Goal: Task Accomplishment & Management: Manage account settings

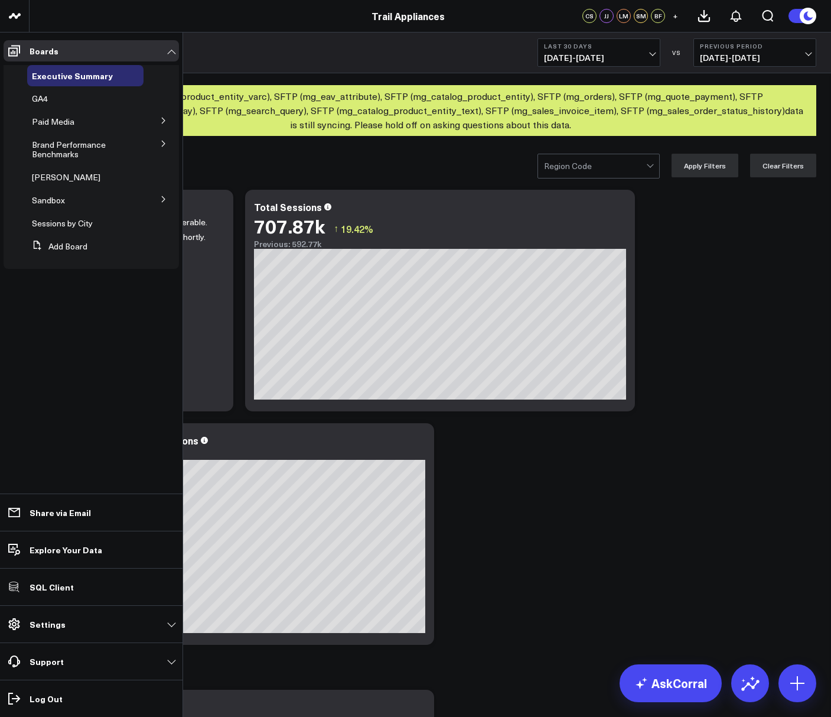
click at [166, 144] on icon at bounding box center [163, 143] width 7 height 7
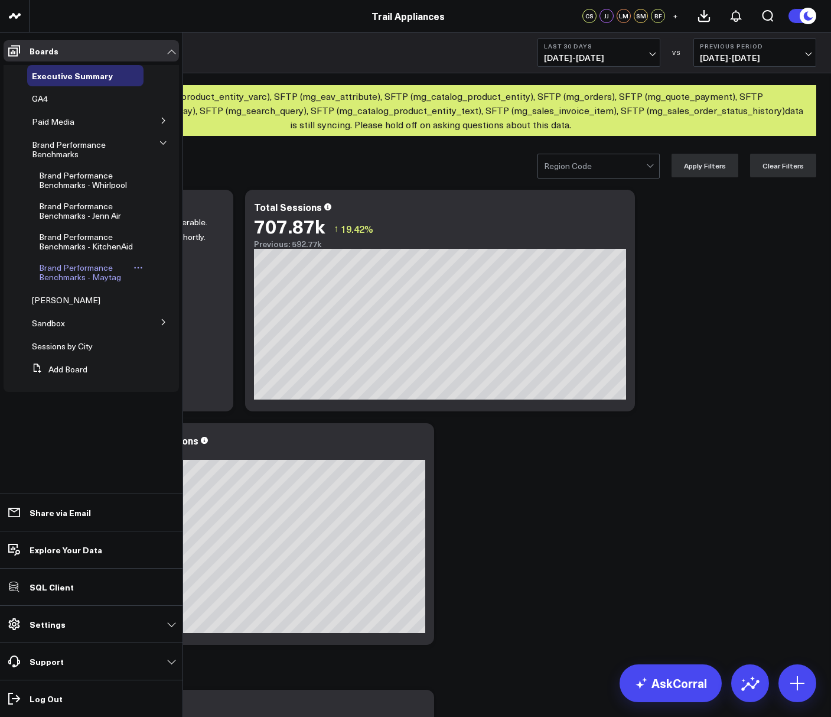
click at [98, 275] on span "Brand Performance Benchmarks - Maytag" at bounding box center [80, 272] width 82 height 21
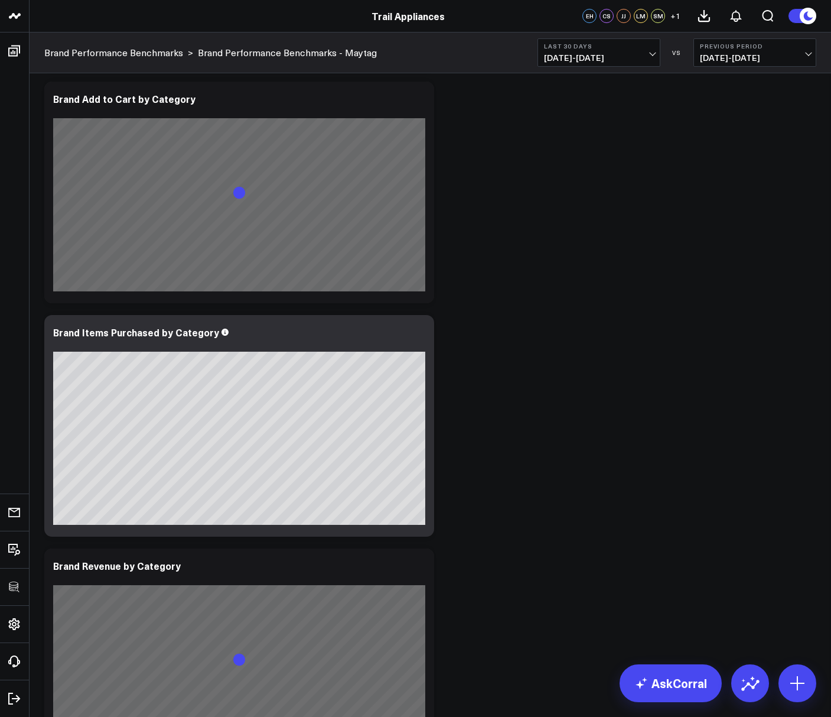
scroll to position [2277, 0]
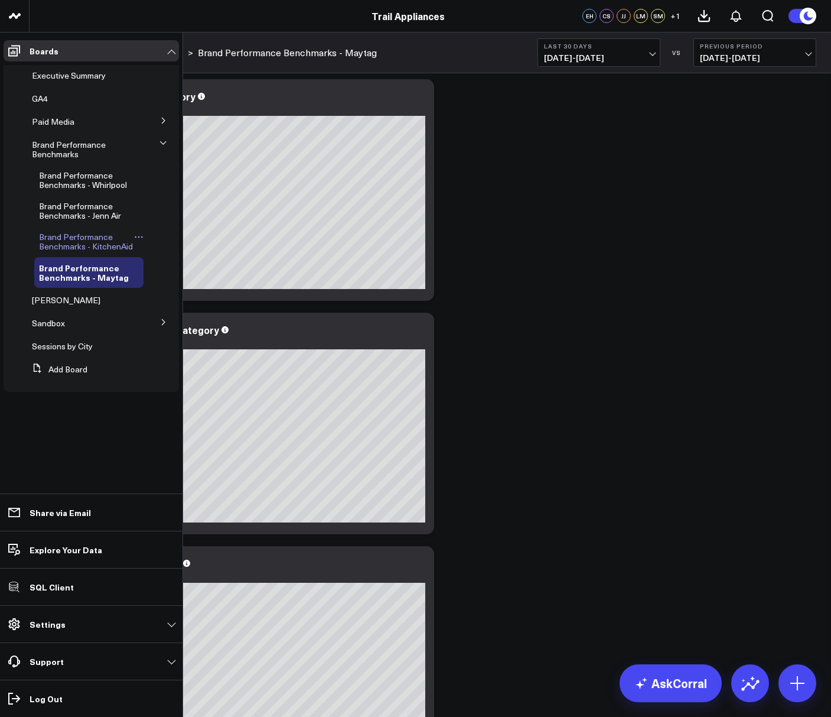
click at [73, 248] on span "Brand Performance Benchmarks - KitchenAid" at bounding box center [86, 241] width 94 height 21
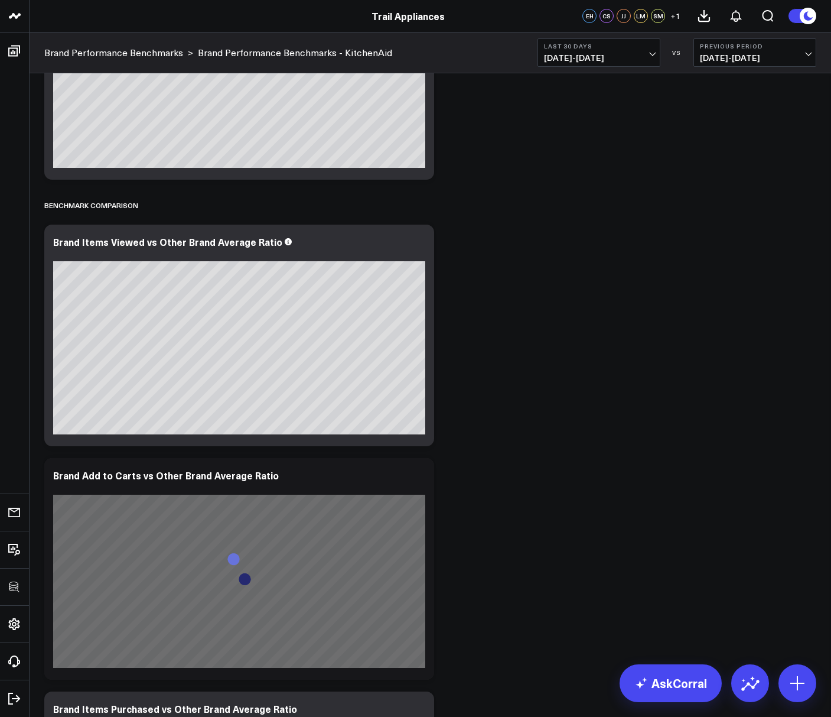
scroll to position [936, 0]
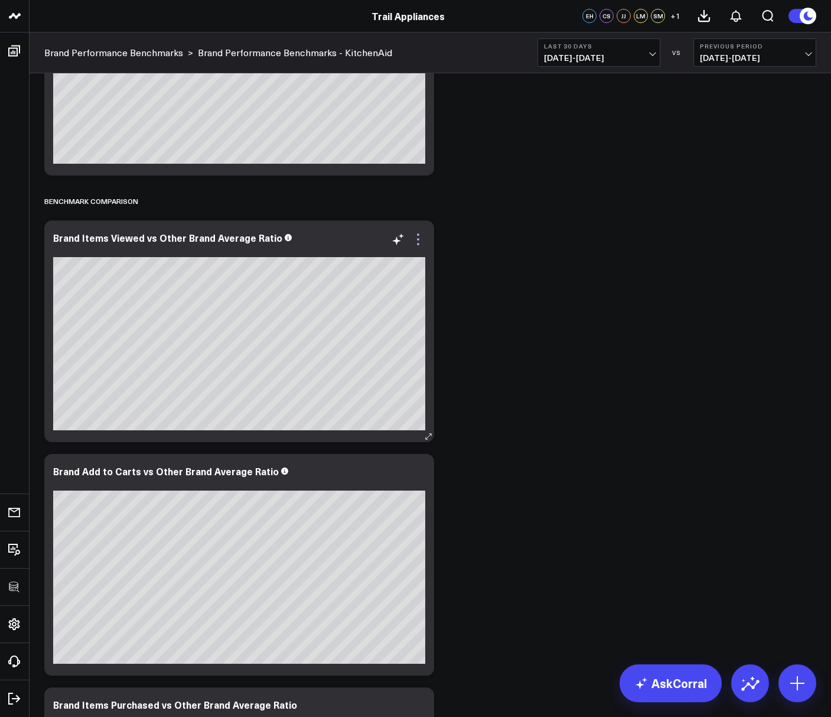
click at [417, 236] on icon at bounding box center [418, 239] width 14 height 14
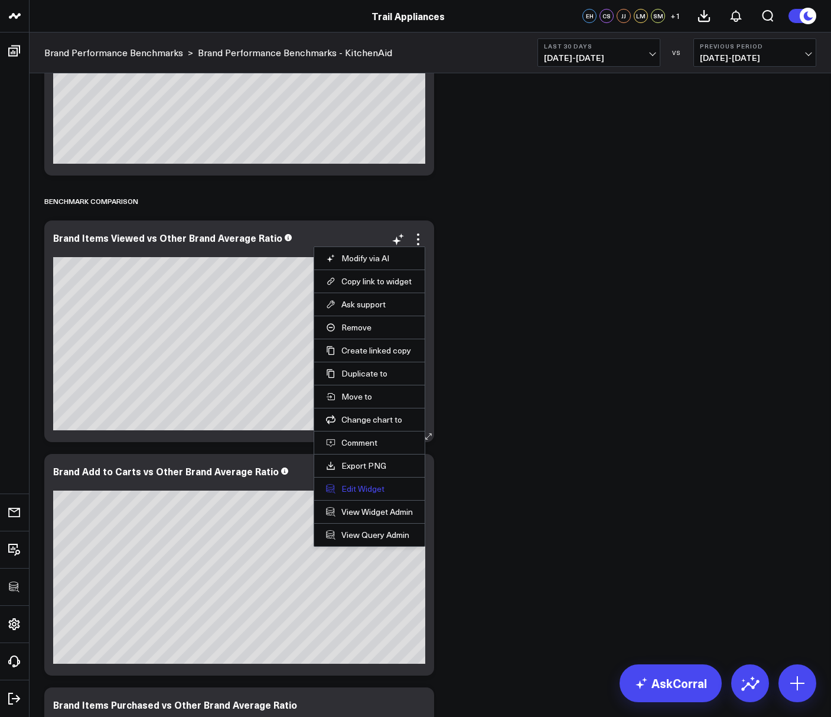
click at [354, 490] on button "Edit Widget" at bounding box center [369, 488] width 87 height 11
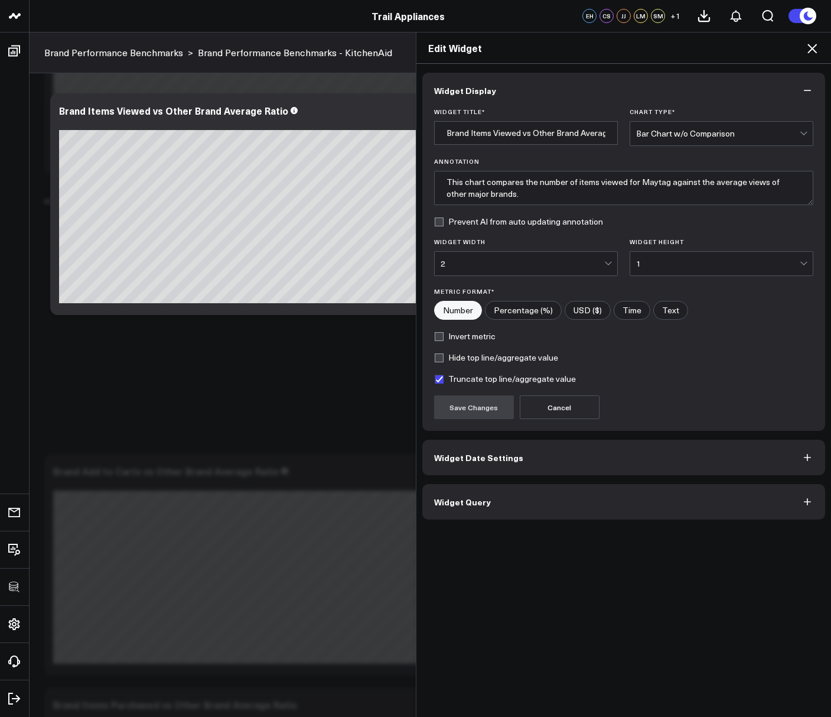
click at [442, 504] on span "Widget Query" at bounding box center [462, 501] width 57 height 9
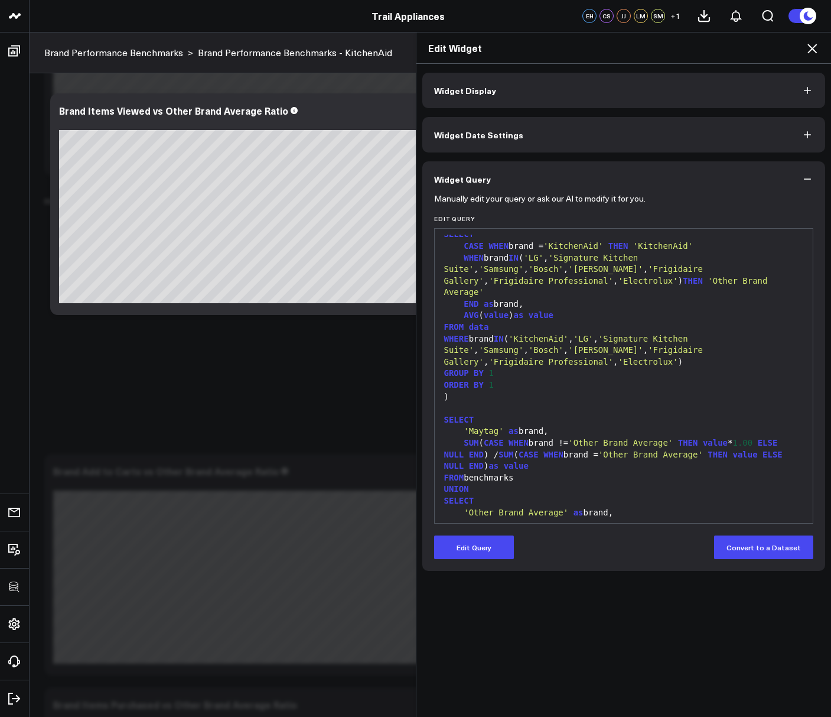
scroll to position [176, 0]
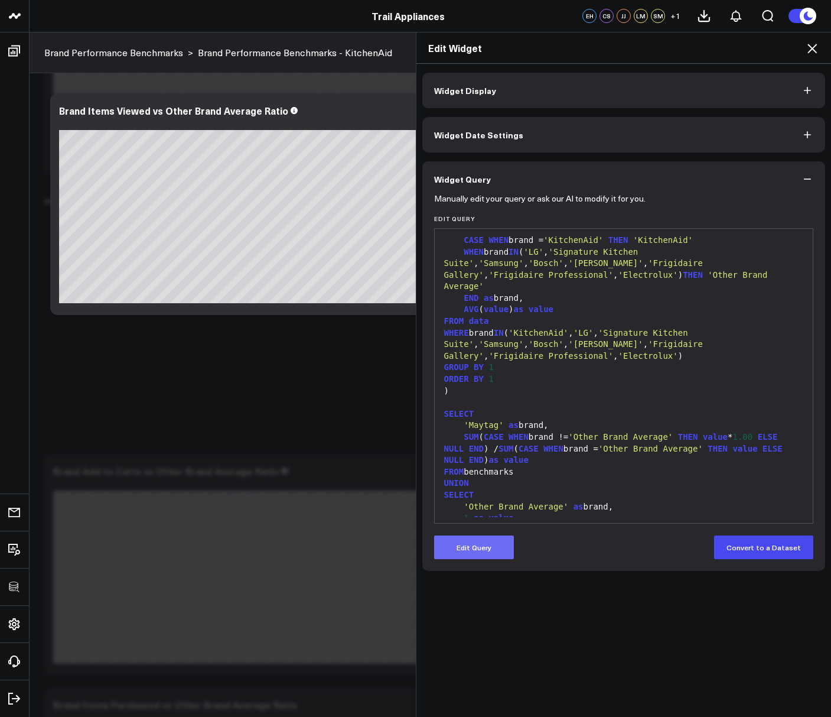
click at [475, 541] on button "Edit Query" at bounding box center [474, 547] width 80 height 24
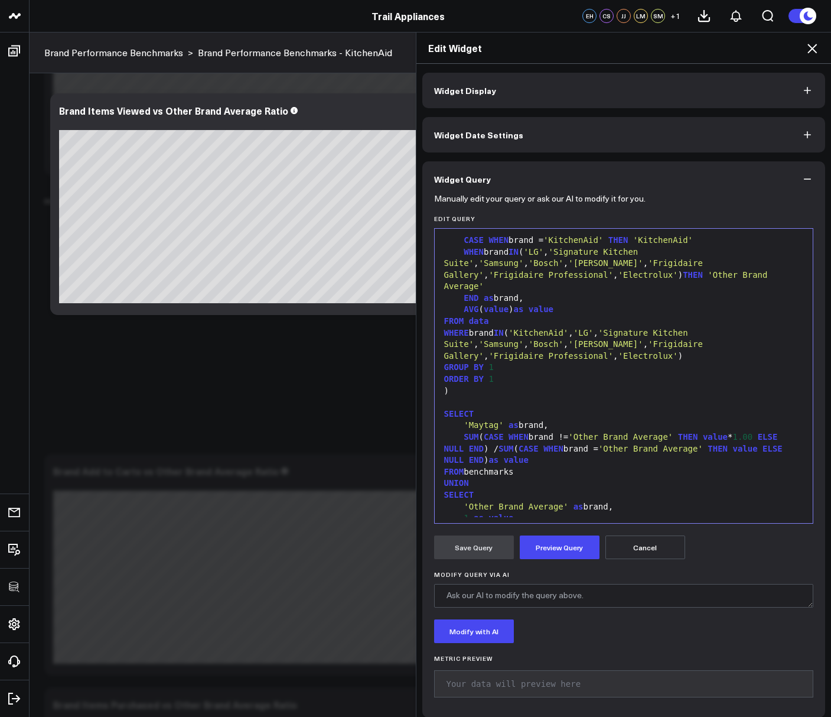
click at [474, 420] on span "'Maytag'" at bounding box center [484, 424] width 40 height 9
click at [636, 419] on div "'KitchenAid' as brand," at bounding box center [624, 425] width 367 height 12
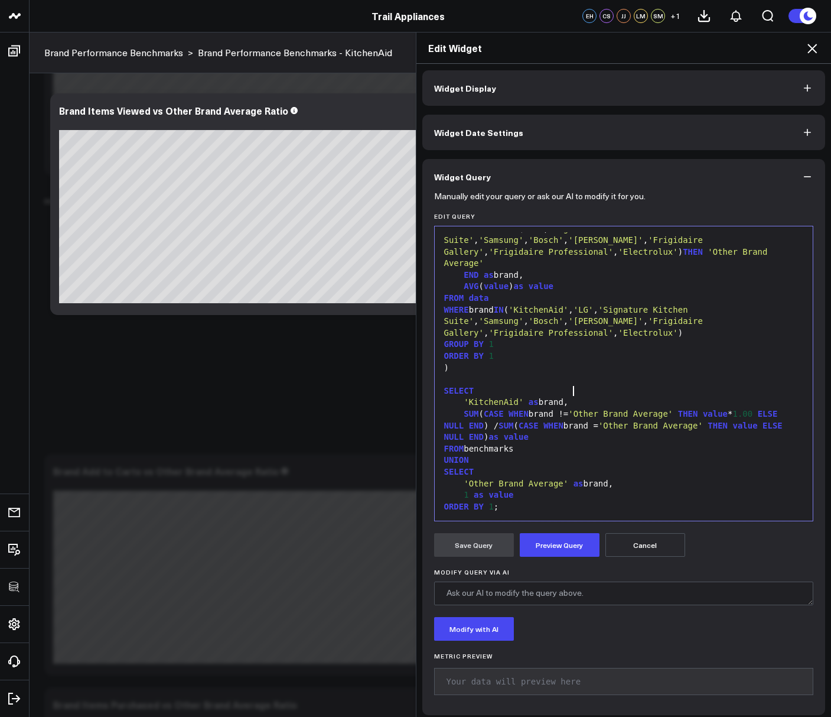
scroll to position [3, 0]
click at [587, 537] on button "Preview Query" at bounding box center [560, 544] width 80 height 24
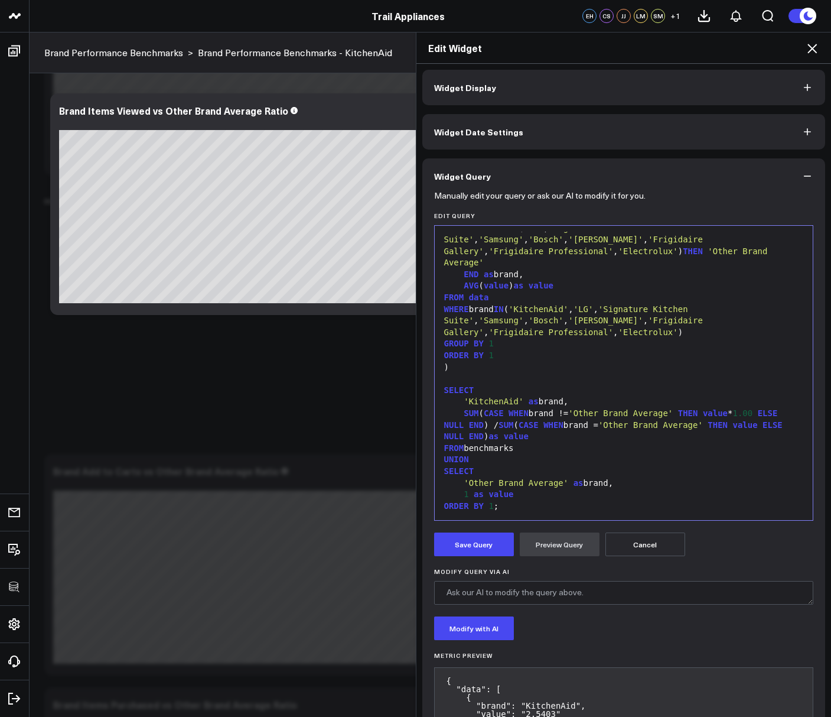
click at [471, 531] on form "Manually edit your query or ask our AI to modify it for you. Edit Query 99 1 2 …" at bounding box center [624, 494] width 380 height 600
click at [470, 544] on button "Save Query" at bounding box center [474, 544] width 80 height 24
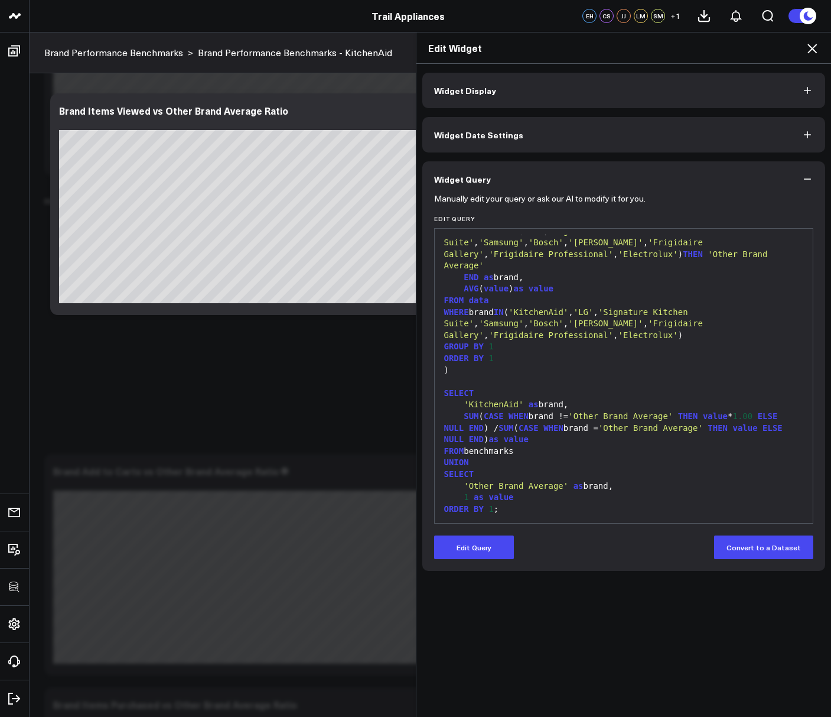
scroll to position [0, 0]
click at [815, 47] on icon at bounding box center [812, 48] width 14 height 14
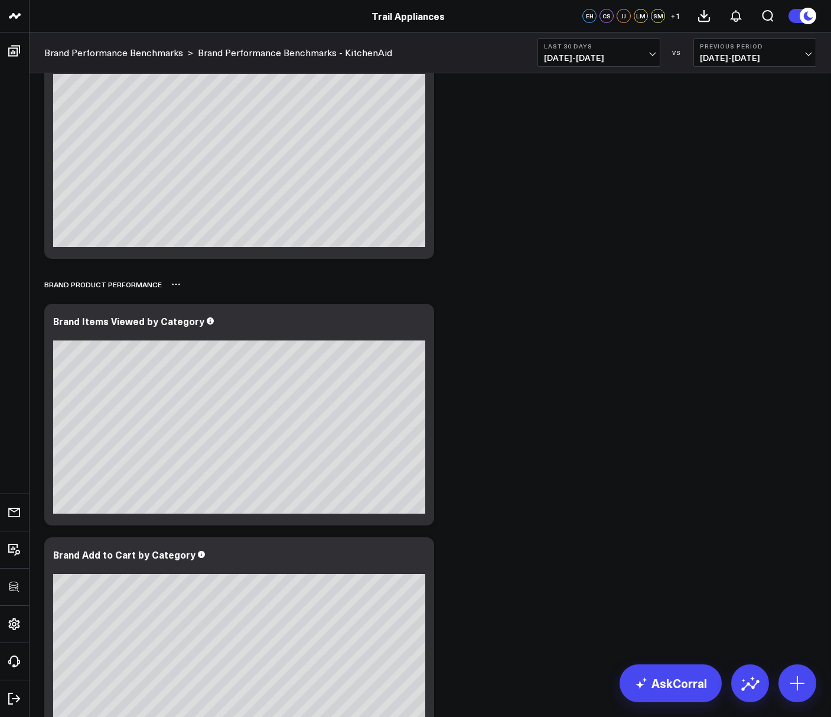
scroll to position [1820, 0]
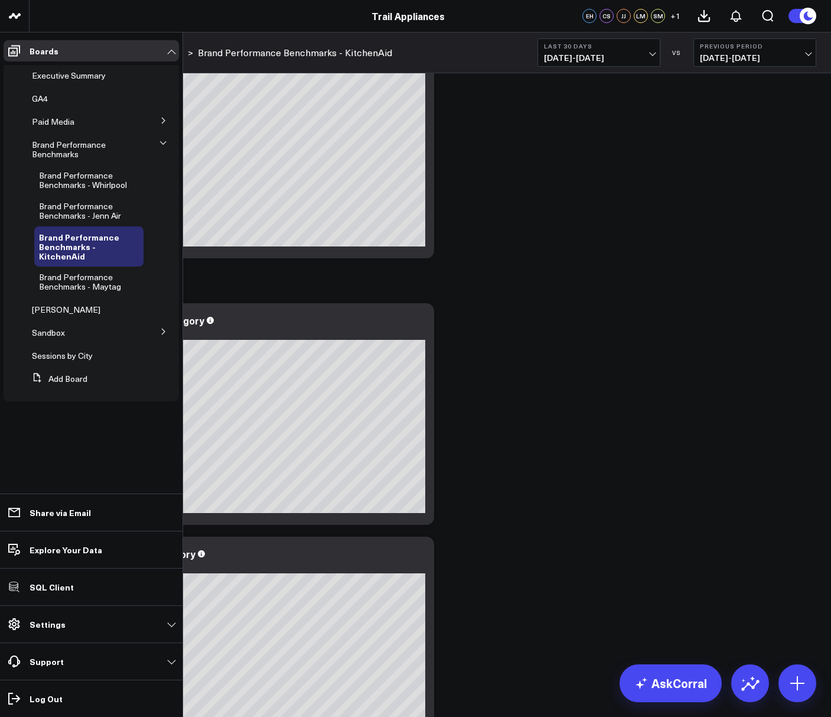
click at [42, 36] on li "Boards Executive Summary GA4 Paid Media Google Ads Meta Ads Brand Performance B…" at bounding box center [91, 223] width 183 height 383
click at [56, 153] on span "Brand Performance Benchmarks" at bounding box center [69, 149] width 74 height 21
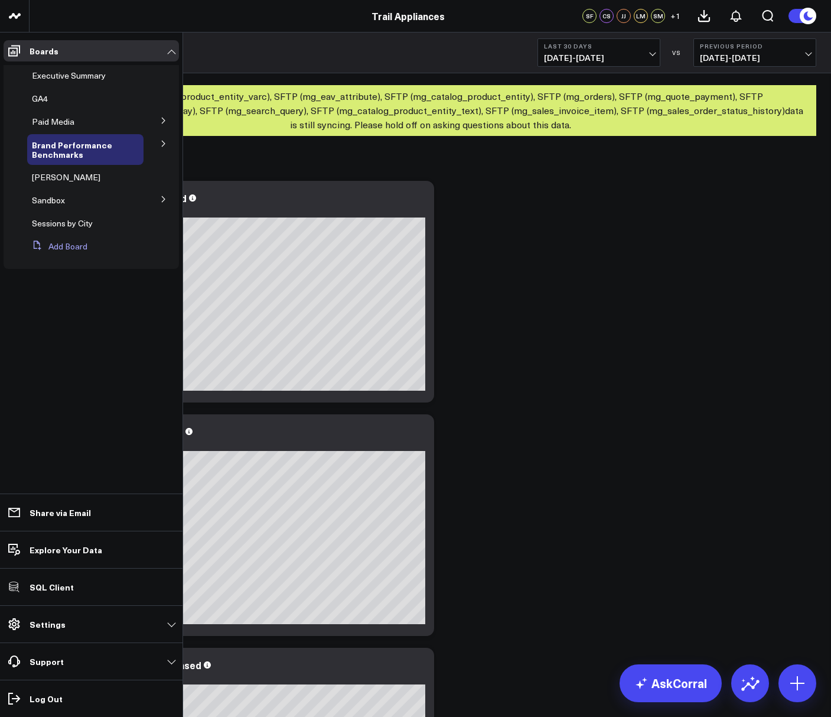
click at [62, 246] on button "Add Board" at bounding box center [57, 246] width 60 height 21
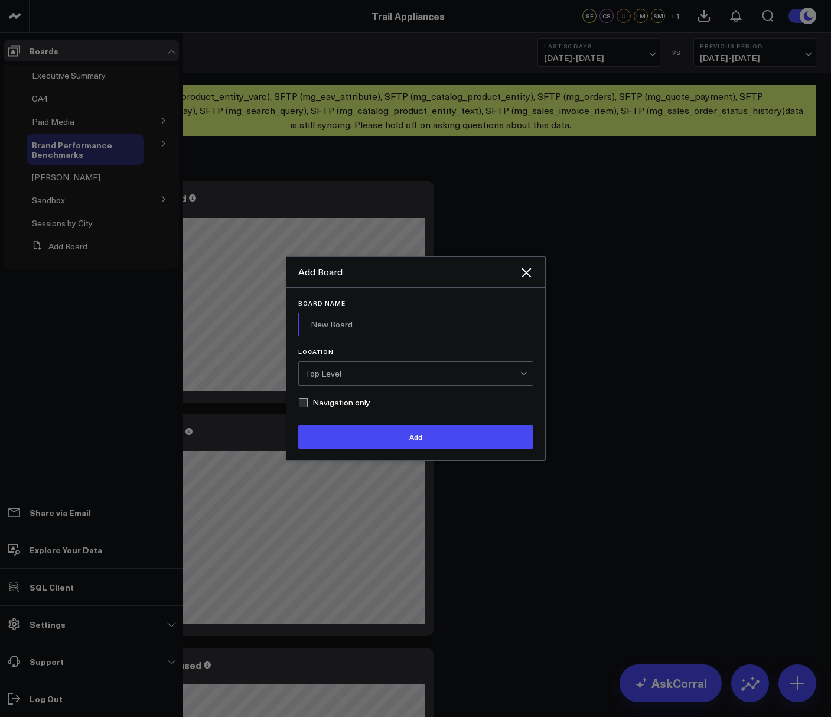
click at [336, 324] on input "Board Name" at bounding box center [415, 325] width 235 height 24
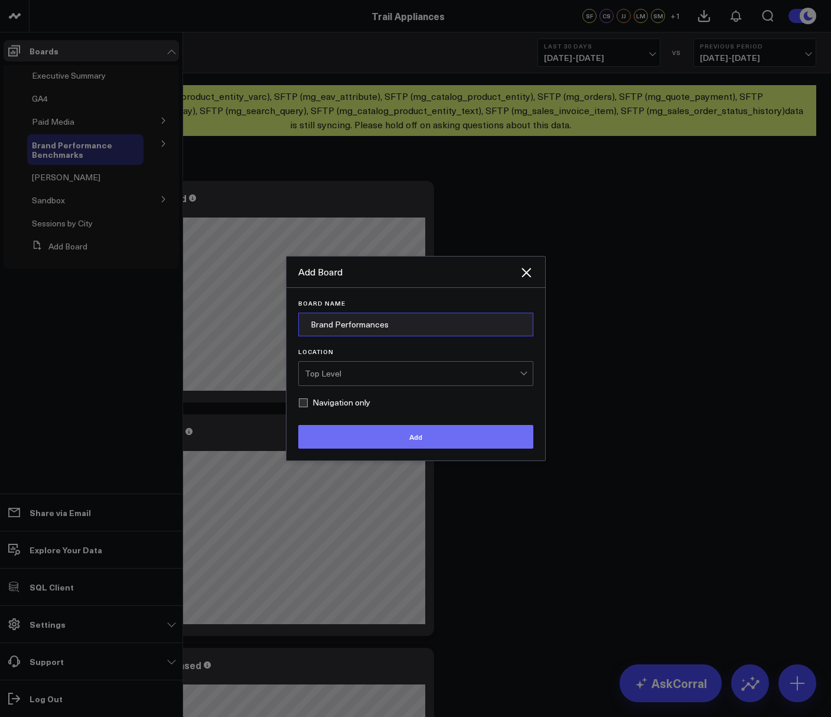
type input "Brand Performances"
click at [344, 447] on button "Add" at bounding box center [415, 437] width 235 height 24
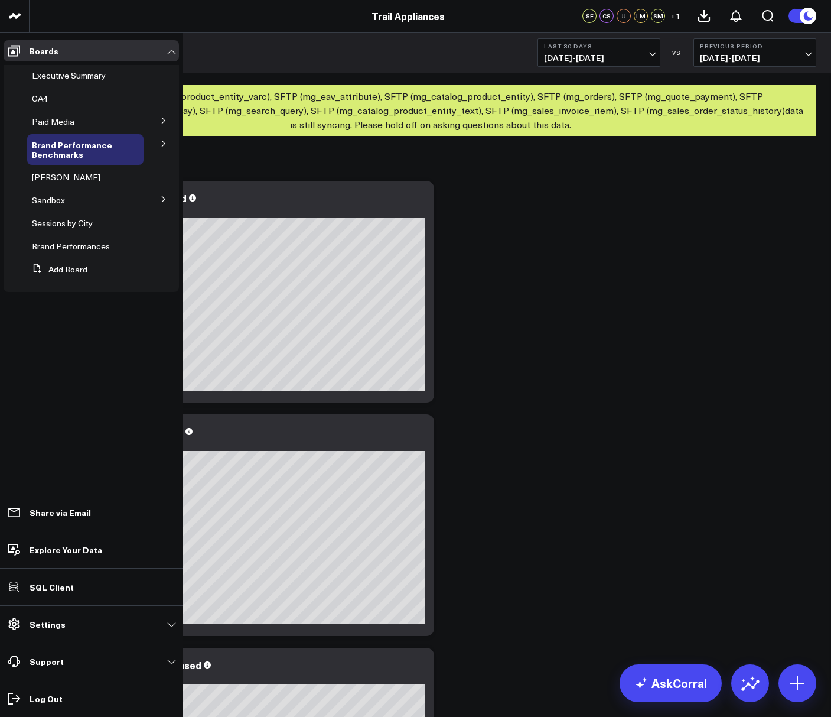
click at [161, 144] on icon at bounding box center [163, 143] width 7 height 7
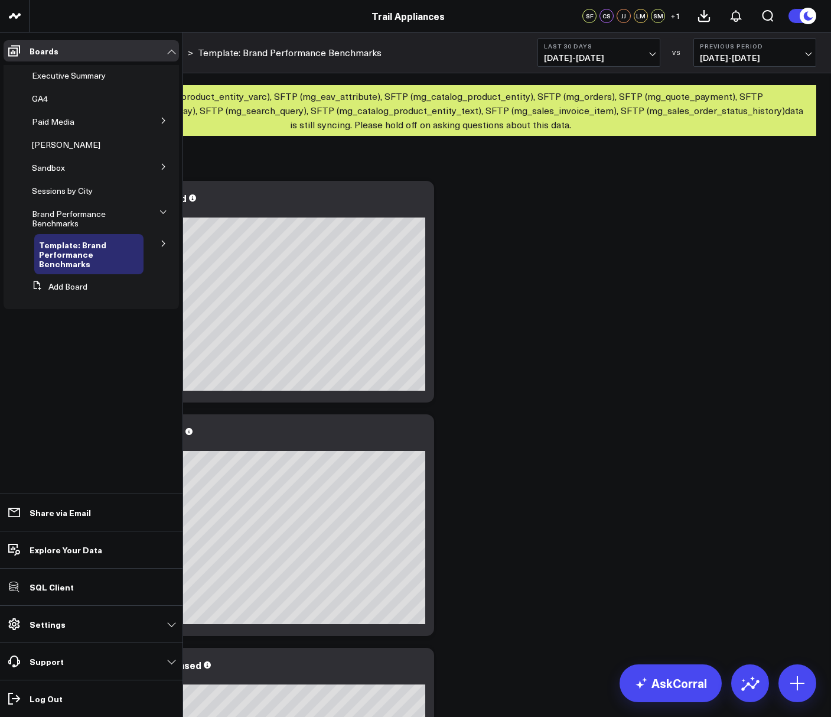
click at [161, 246] on icon at bounding box center [163, 243] width 7 height 7
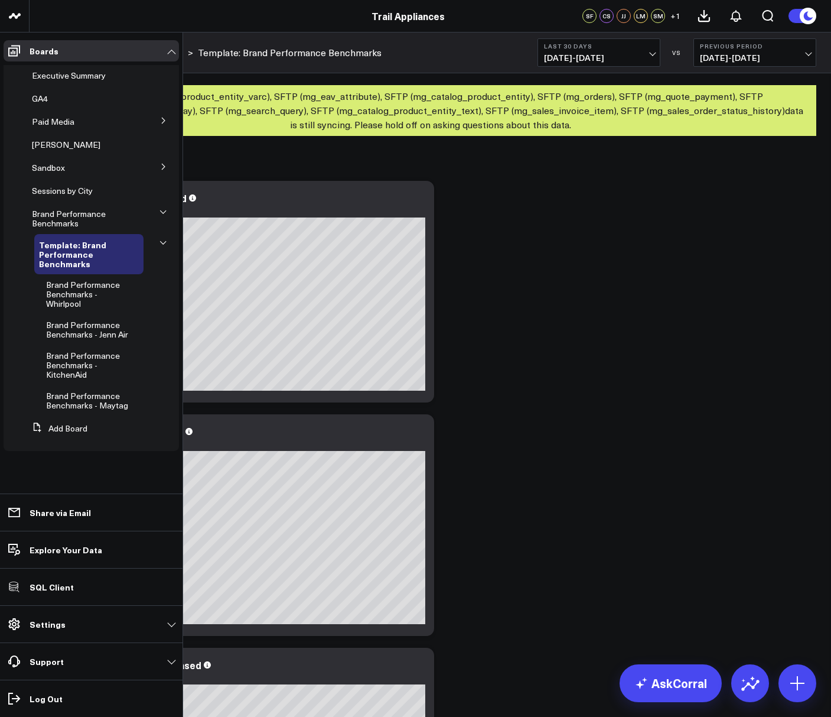
click at [161, 246] on icon at bounding box center [163, 242] width 7 height 7
